Goal: Information Seeking & Learning: Find specific fact

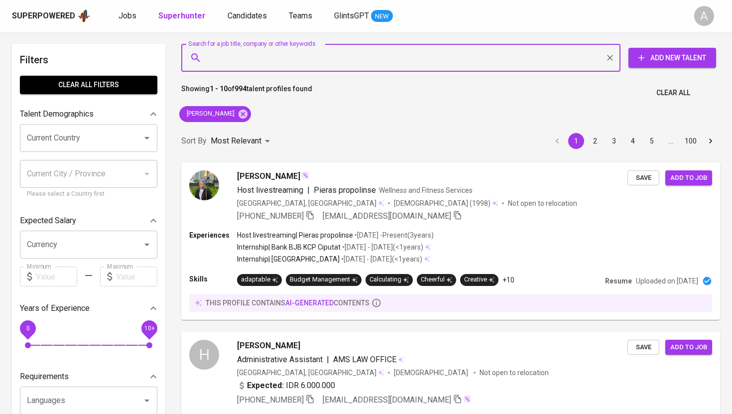
type input "[EMAIL_ADDRESS][DOMAIN_NAME]"
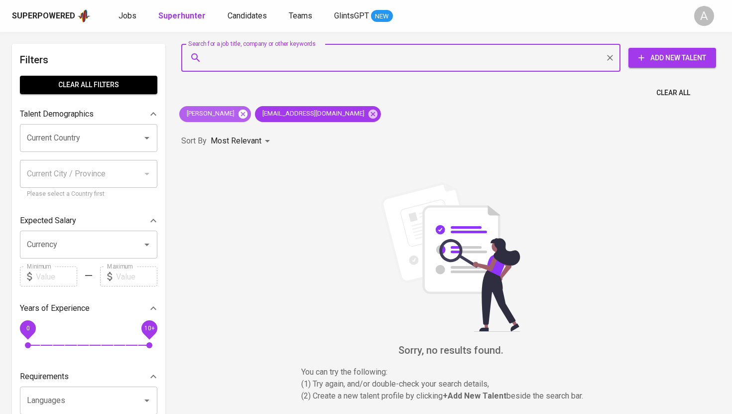
click at [238, 115] on icon at bounding box center [242, 113] width 9 height 9
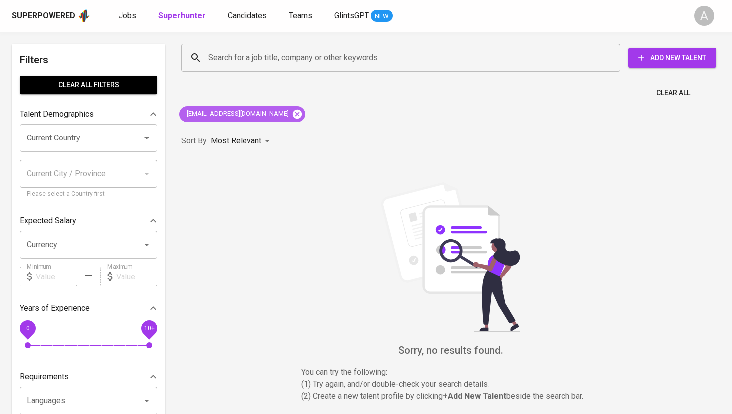
click at [293, 112] on icon at bounding box center [297, 113] width 9 height 9
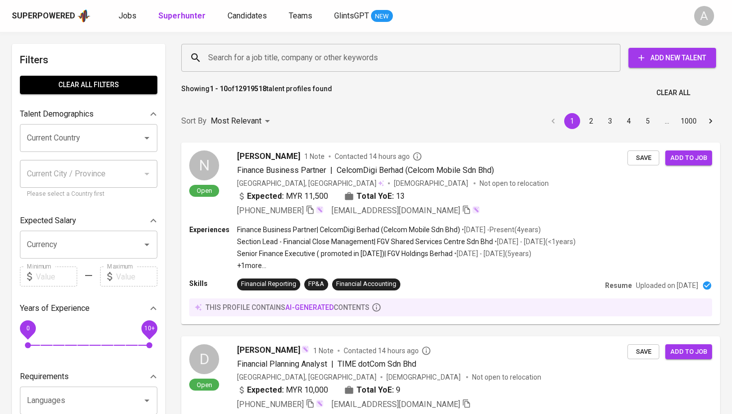
click at [285, 50] on input "Search for a job title, company or other keywords" at bounding box center [403, 57] width 395 height 19
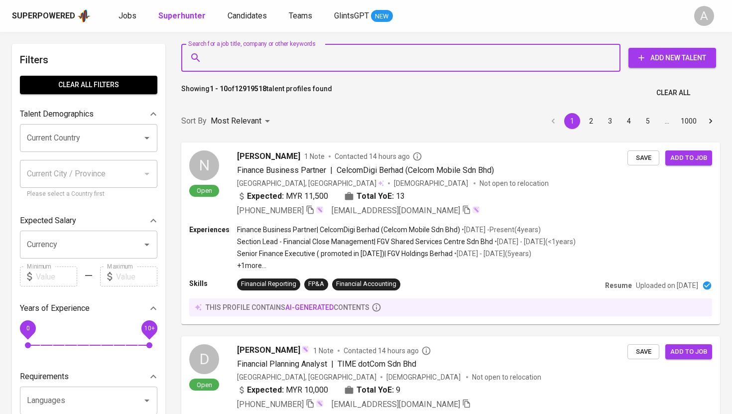
paste input "[EMAIL_ADDRESS][DOMAIN_NAME]"
type input "[EMAIL_ADDRESS][DOMAIN_NAME]"
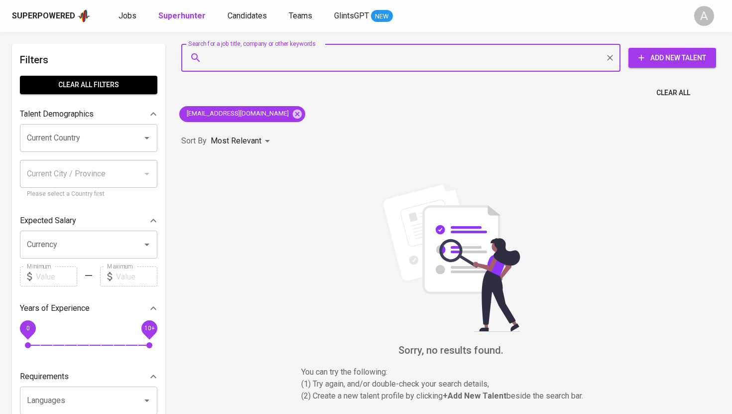
paste input "[EMAIL_ADDRESS][DOMAIN_NAME]"
type input "[EMAIL_ADDRESS][DOMAIN_NAME]"
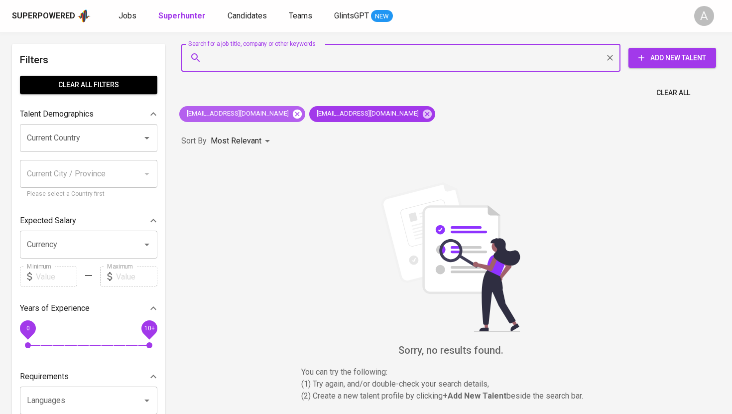
click at [293, 112] on icon at bounding box center [297, 113] width 9 height 9
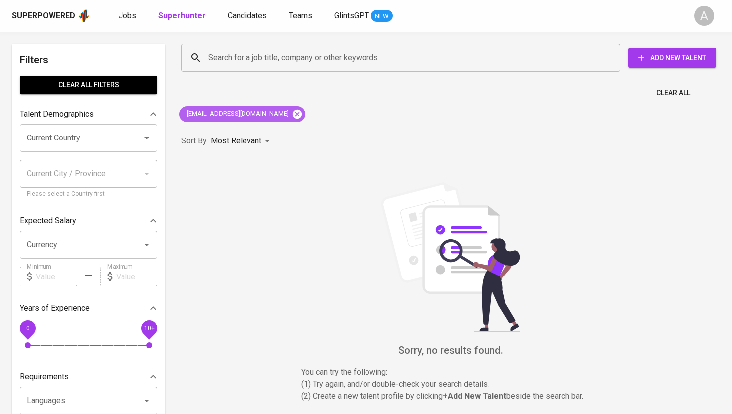
click at [292, 114] on icon at bounding box center [297, 114] width 11 height 11
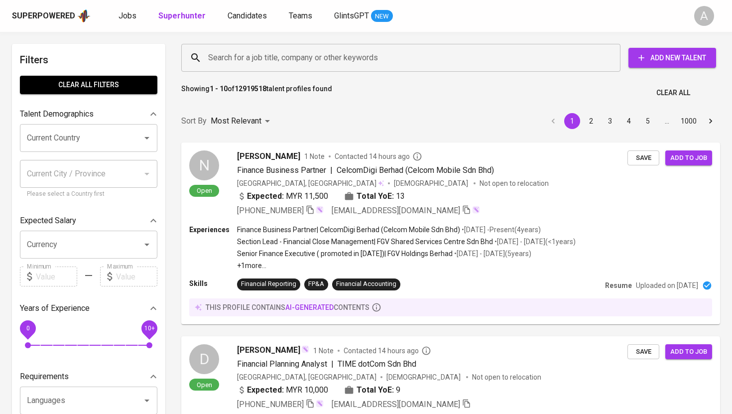
click at [304, 69] on div "Search for a job title, company or other keywords" at bounding box center [400, 58] width 439 height 28
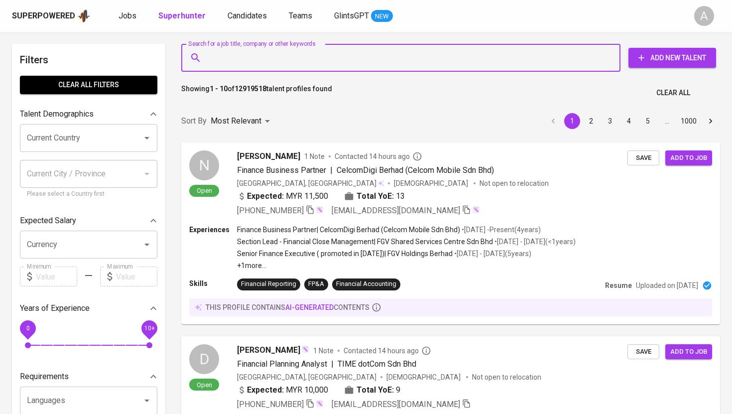
paste input "[EMAIL_ADDRESS][DOMAIN_NAME]"
type input "[EMAIL_ADDRESS][DOMAIN_NAME]"
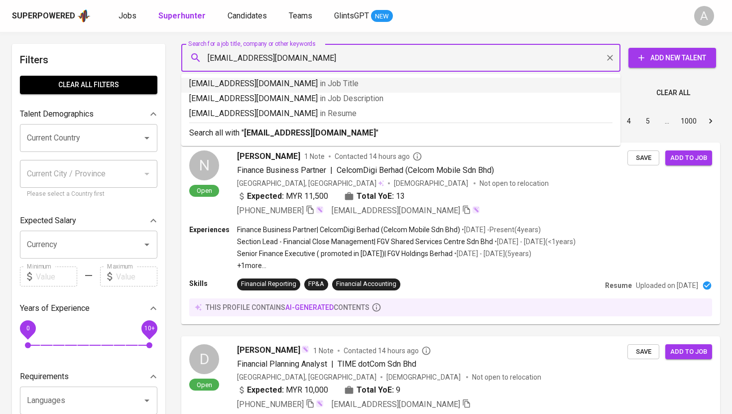
click at [301, 84] on p "[EMAIL_ADDRESS][DOMAIN_NAME] in Job Title" at bounding box center [400, 84] width 423 height 12
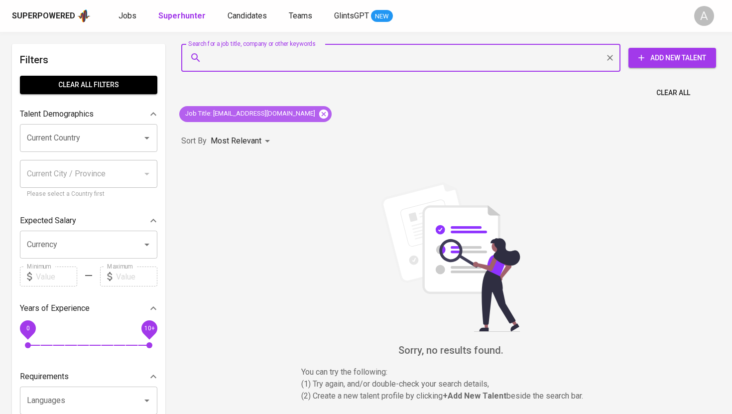
click at [318, 119] on icon at bounding box center [323, 114] width 11 height 11
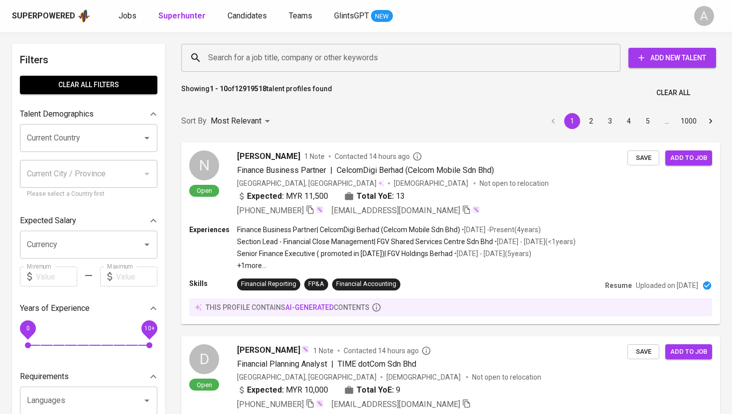
click at [328, 55] on input "Search for a job title, company or other keywords" at bounding box center [403, 57] width 395 height 19
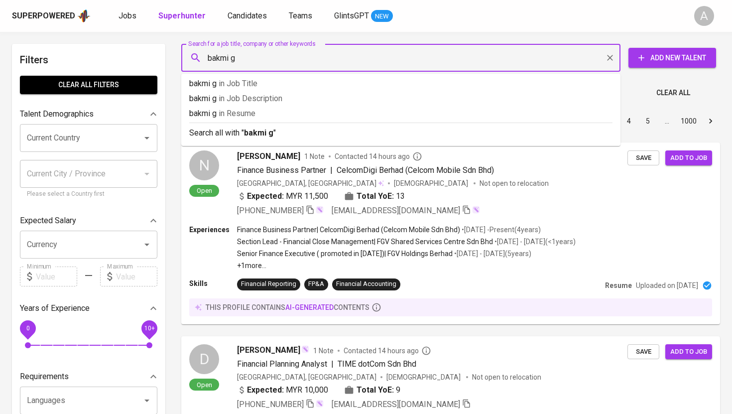
type input "bakmi gm"
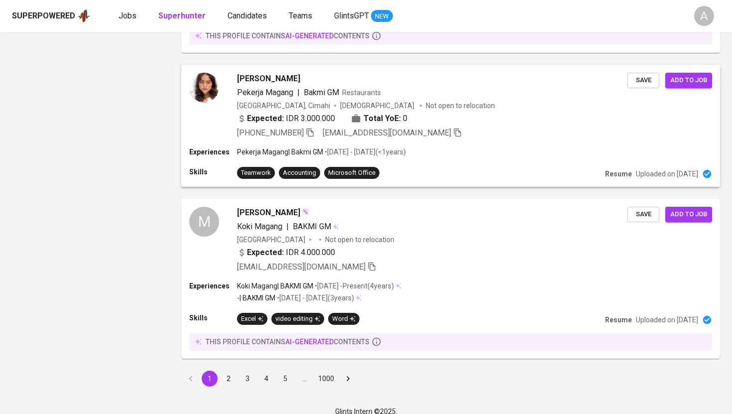
scroll to position [1375, 0]
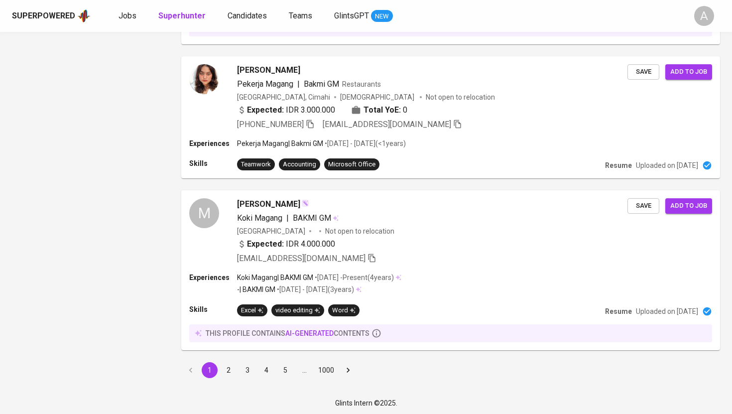
click at [228, 366] on button "2" at bounding box center [229, 370] width 16 height 16
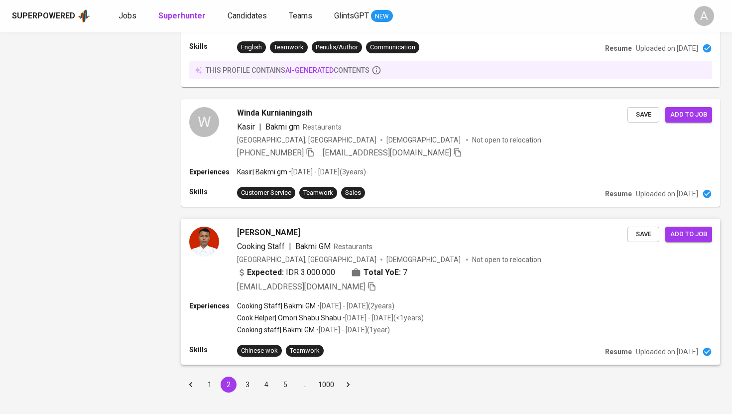
scroll to position [1246, 0]
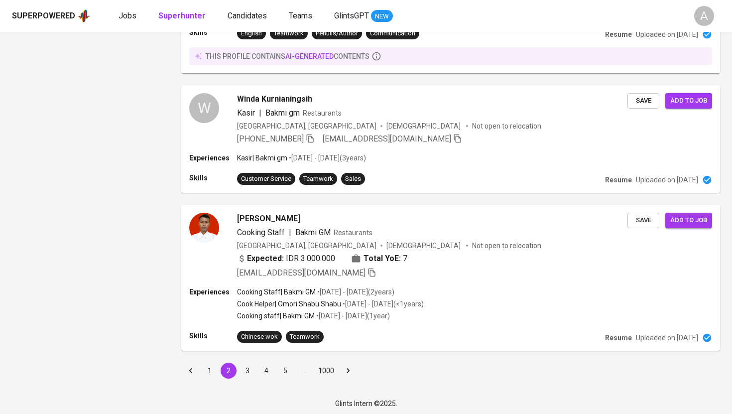
click at [250, 371] on button "3" at bounding box center [247, 370] width 16 height 16
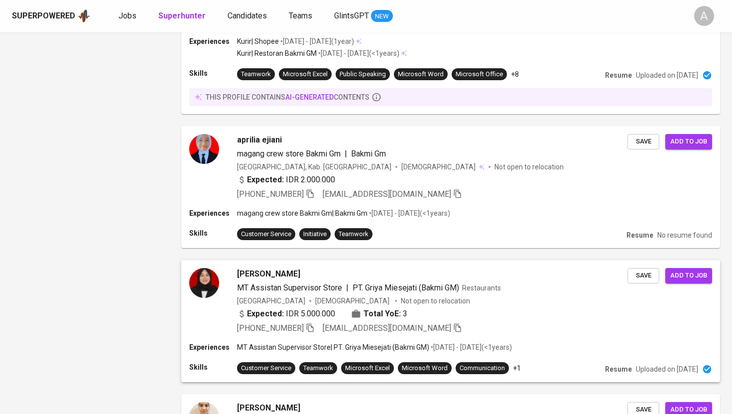
scroll to position [1437, 0]
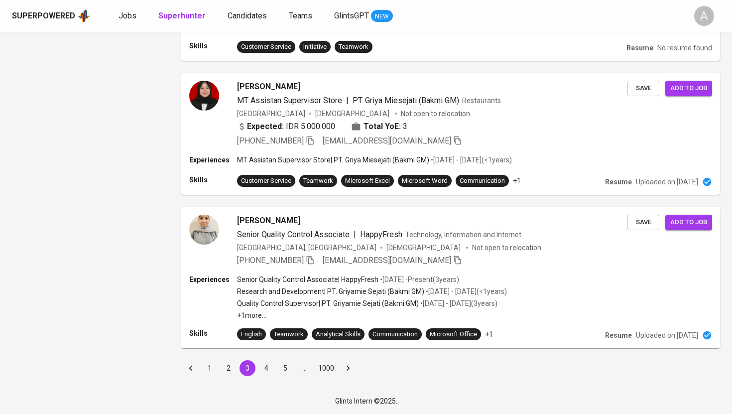
click at [269, 367] on button "4" at bounding box center [266, 368] width 16 height 16
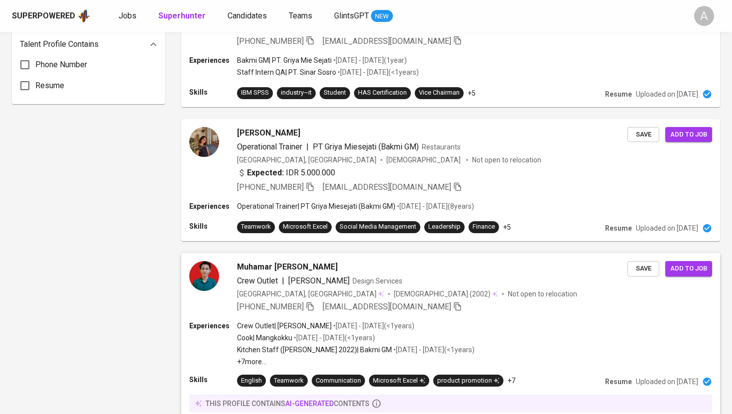
scroll to position [769, 0]
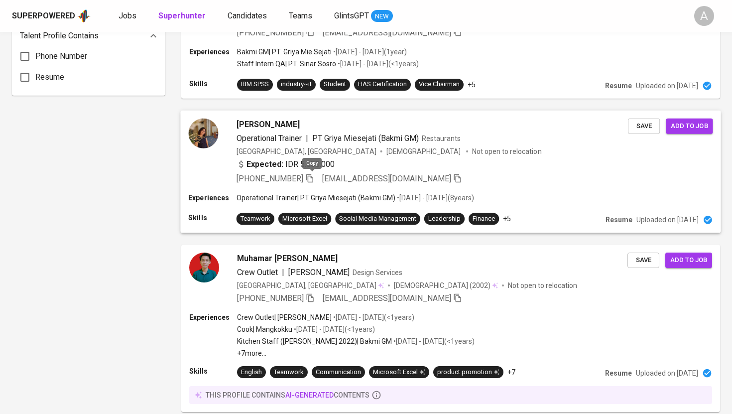
click at [310, 177] on icon "button" at bounding box center [309, 178] width 7 height 8
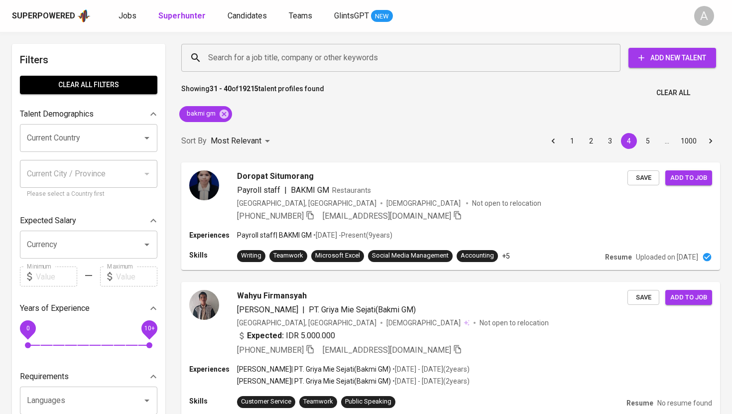
scroll to position [769, 0]
